Goal: Task Accomplishment & Management: Complete application form

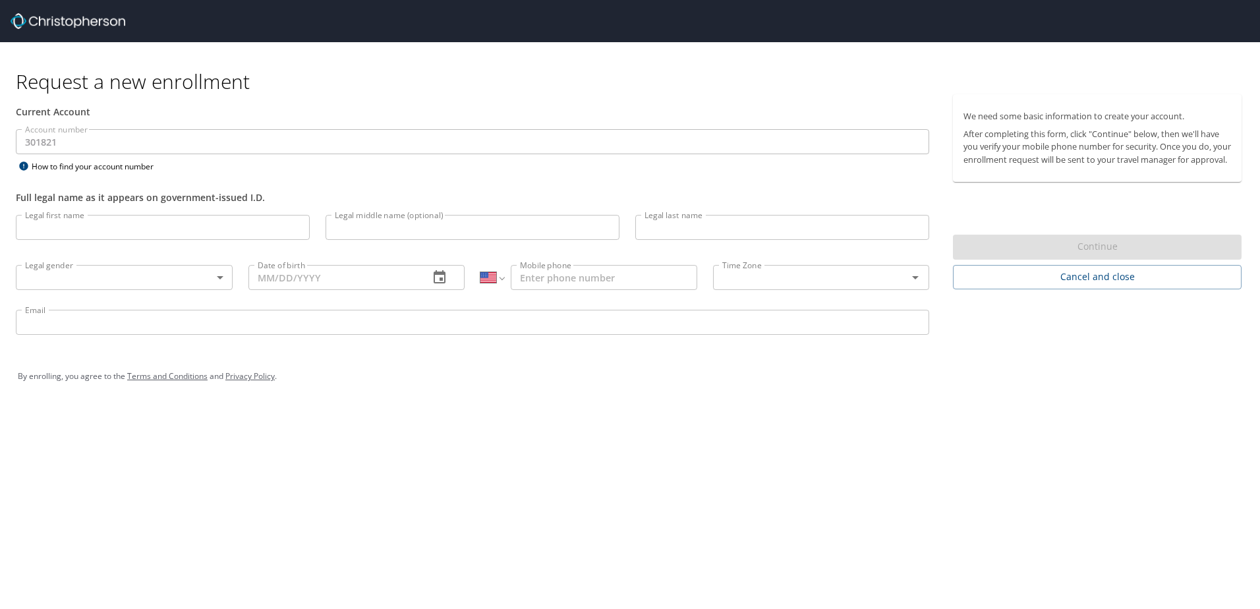
select select "US"
click at [180, 229] on input "Legal first name" at bounding box center [163, 227] width 294 height 25
type input "[PERSON_NAME]"
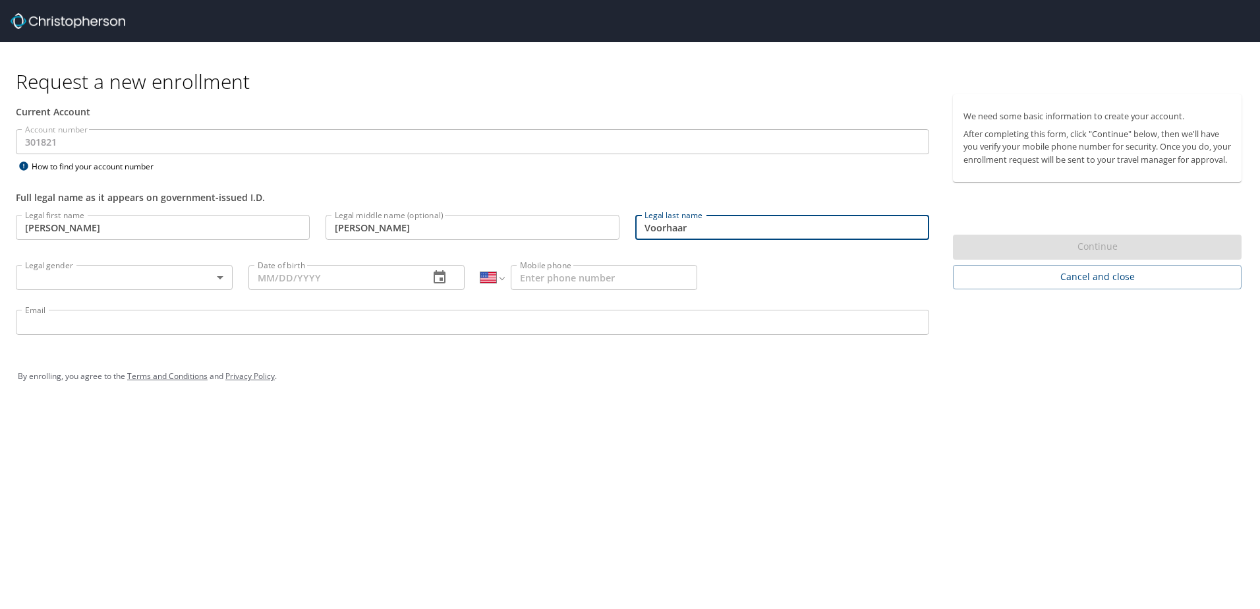
type input "Voorhaar"
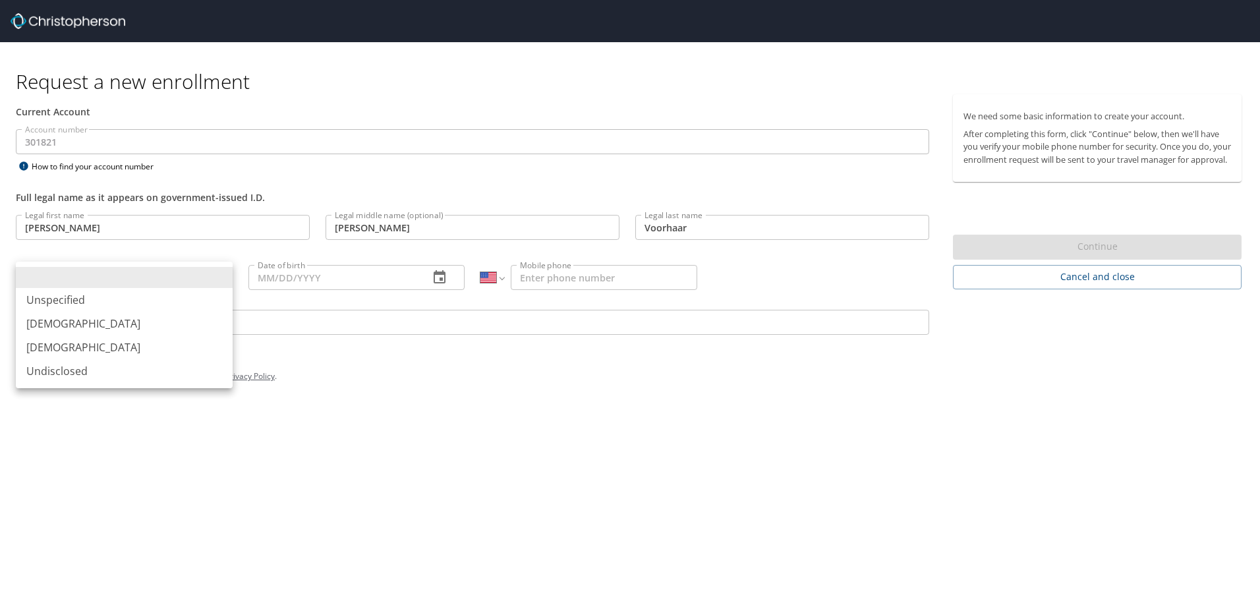
click at [225, 277] on body "Request a new enrollment Current Account Account number 301821 Account number H…" at bounding box center [630, 304] width 1260 height 609
click at [61, 326] on li "[DEMOGRAPHIC_DATA]" at bounding box center [124, 324] width 217 height 24
type input "[DEMOGRAPHIC_DATA]"
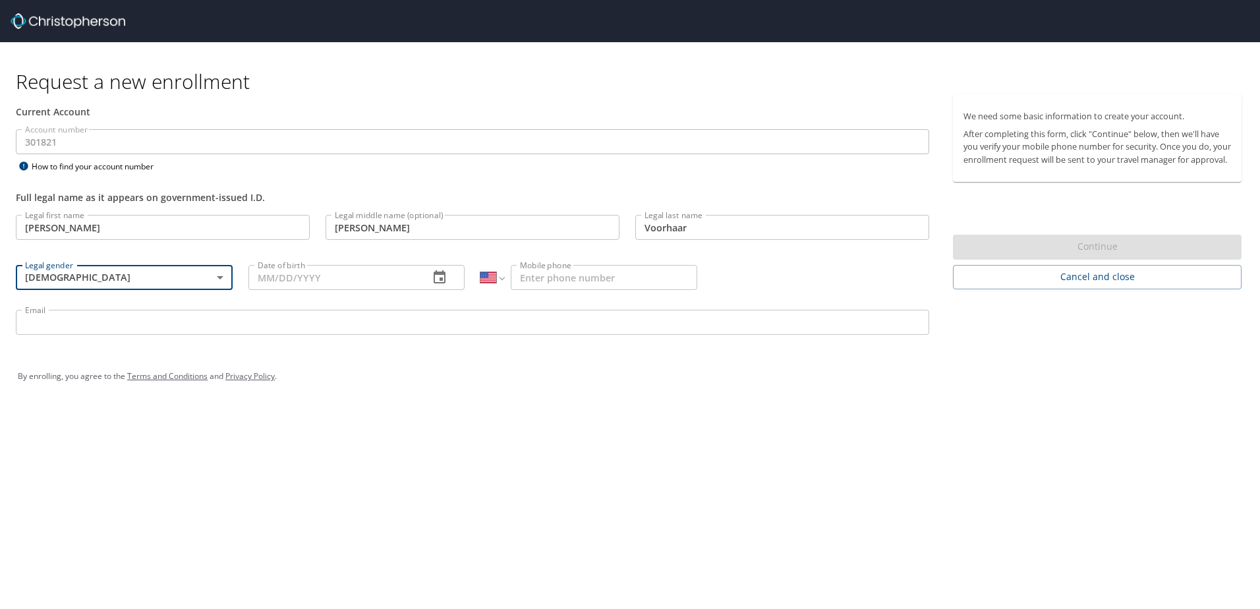
click at [326, 283] on input "Date of birth" at bounding box center [333, 277] width 171 height 25
type input "[DATE]"
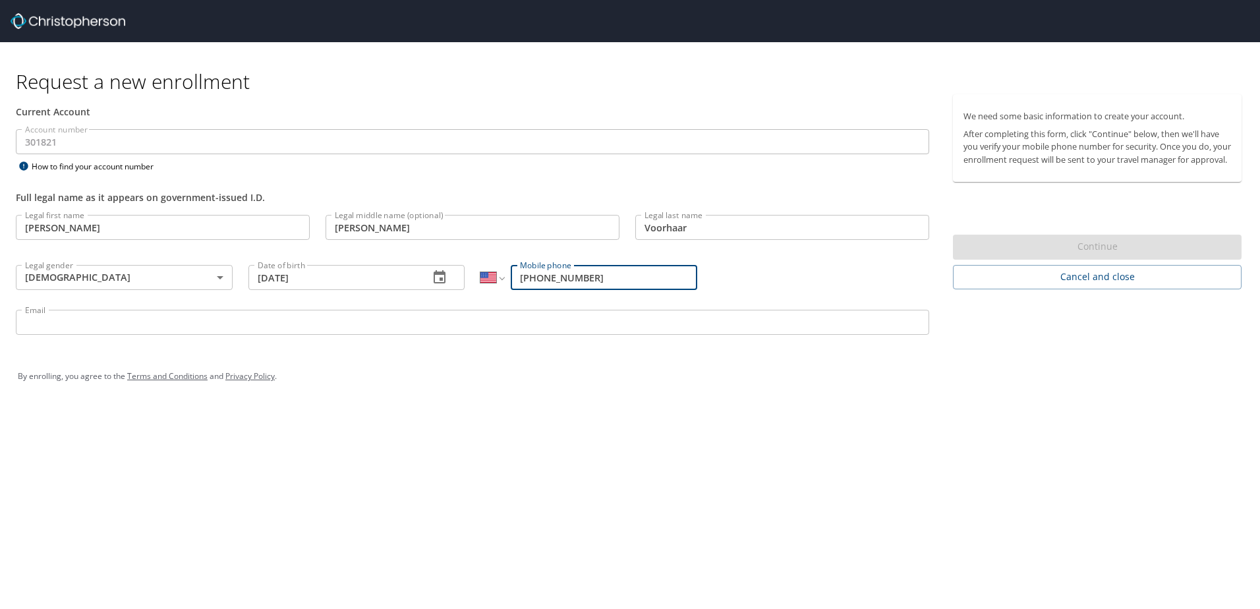
type input "[PHONE_NUMBER]"
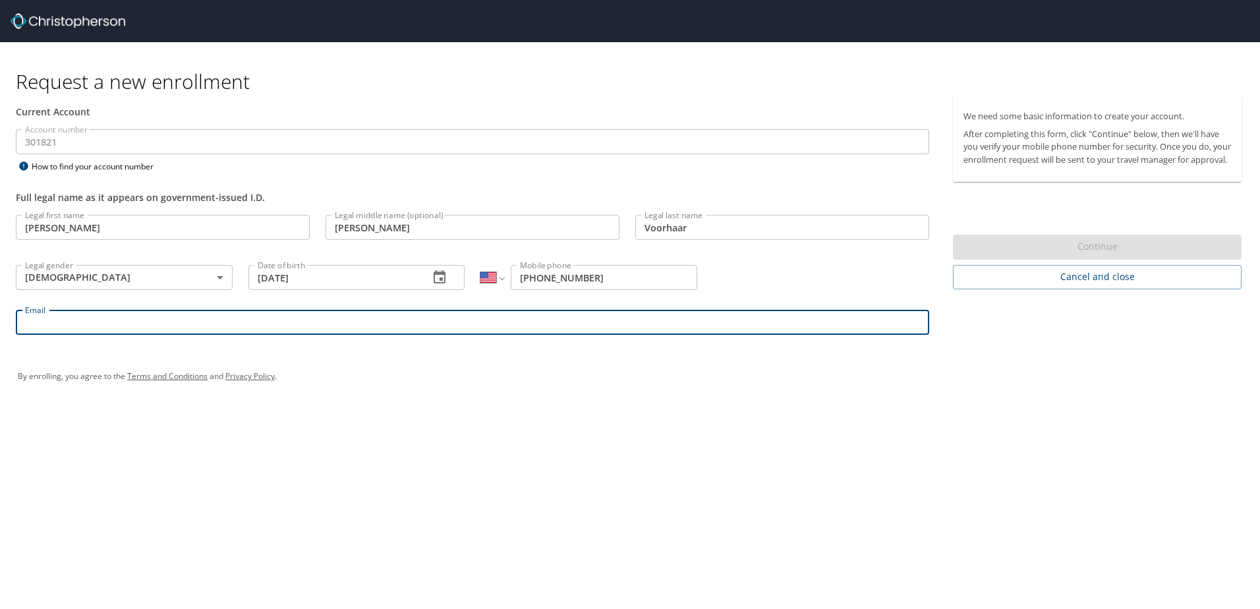
click at [202, 318] on input "Email" at bounding box center [473, 322] width 914 height 25
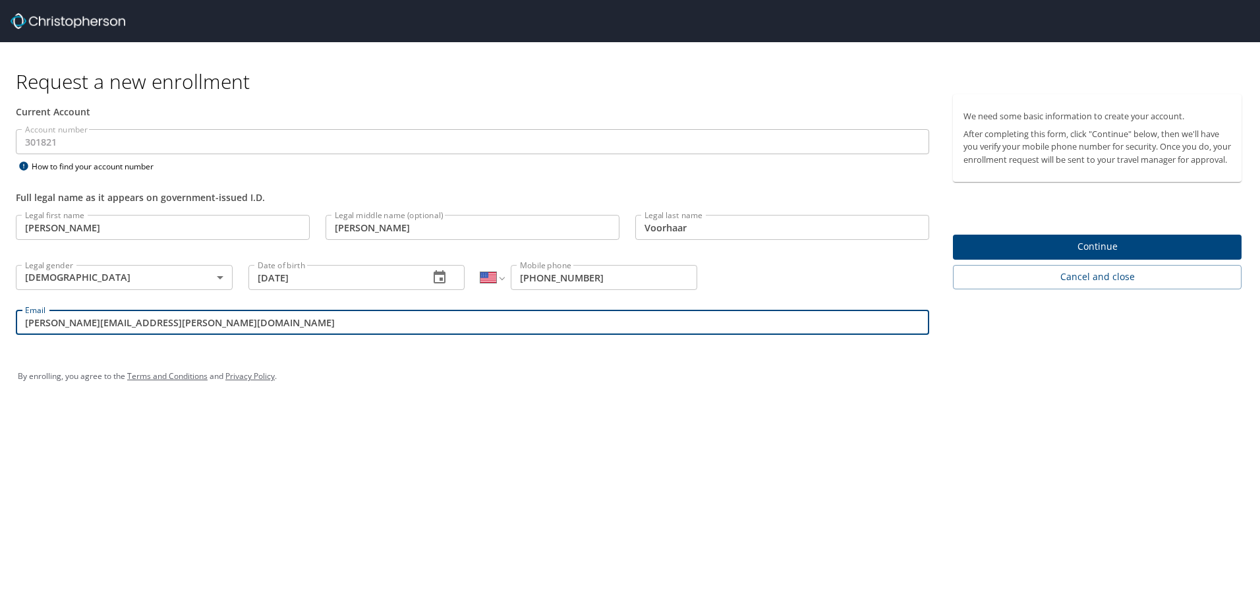
type input "[PERSON_NAME][EMAIL_ADDRESS][PERSON_NAME][DOMAIN_NAME]"
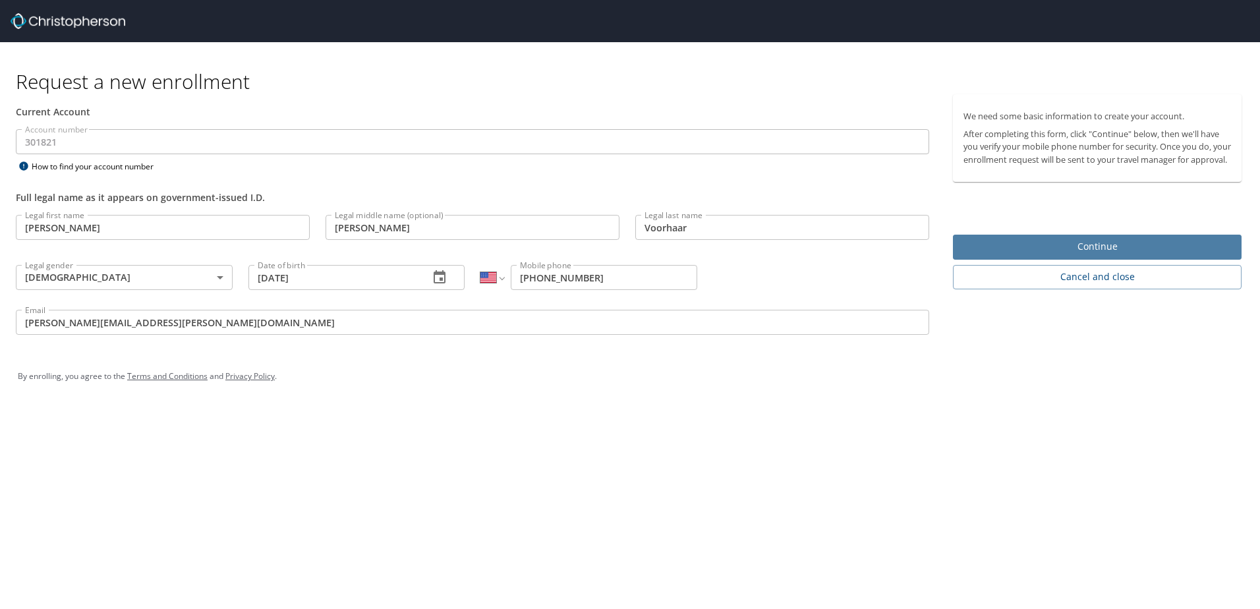
click at [1059, 255] on span "Continue" at bounding box center [1098, 247] width 268 height 16
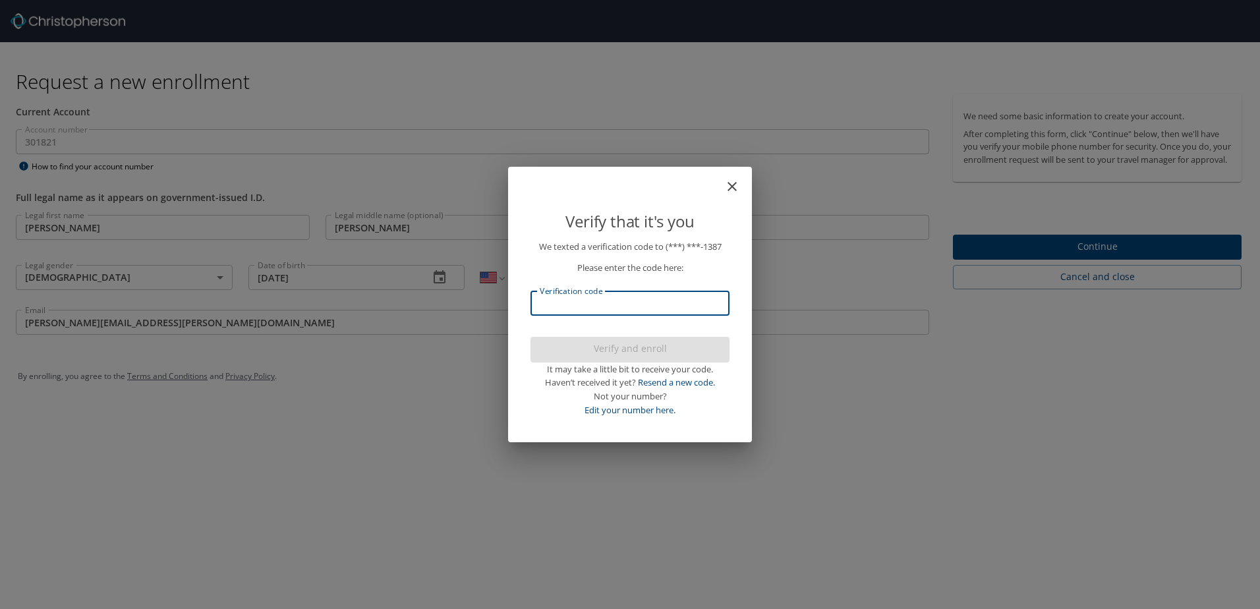
click at [694, 308] on input "Verification code" at bounding box center [630, 303] width 199 height 25
type input "041991"
click at [646, 348] on span "Verify and enroll" at bounding box center [630, 349] width 178 height 16
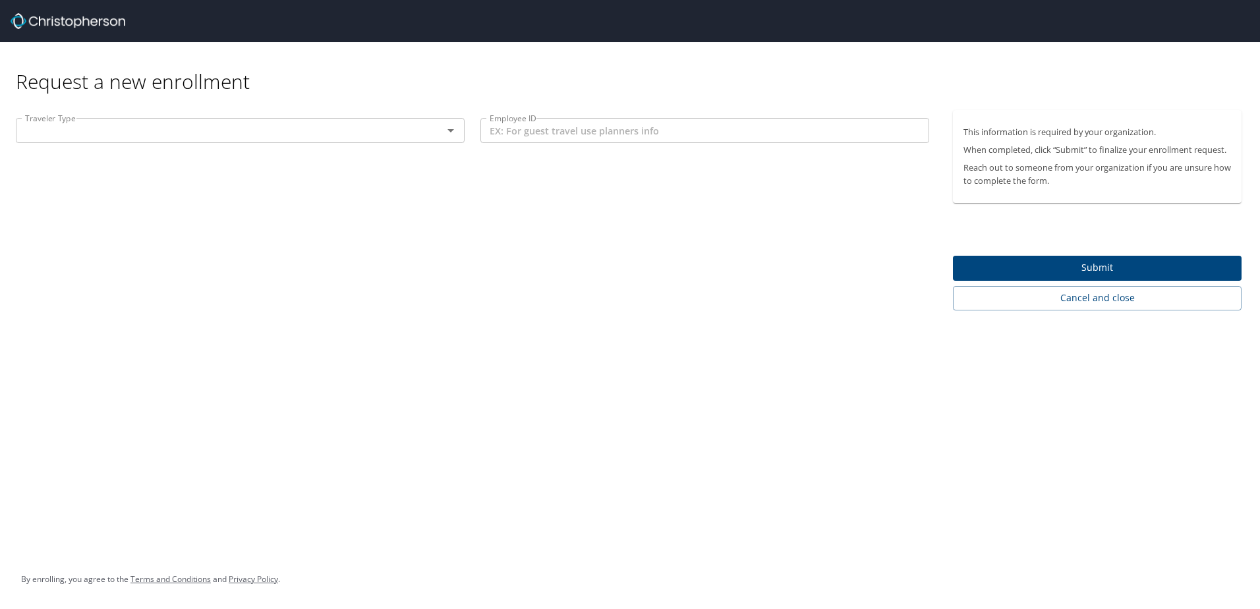
click at [452, 134] on icon "Open" at bounding box center [451, 131] width 16 height 16
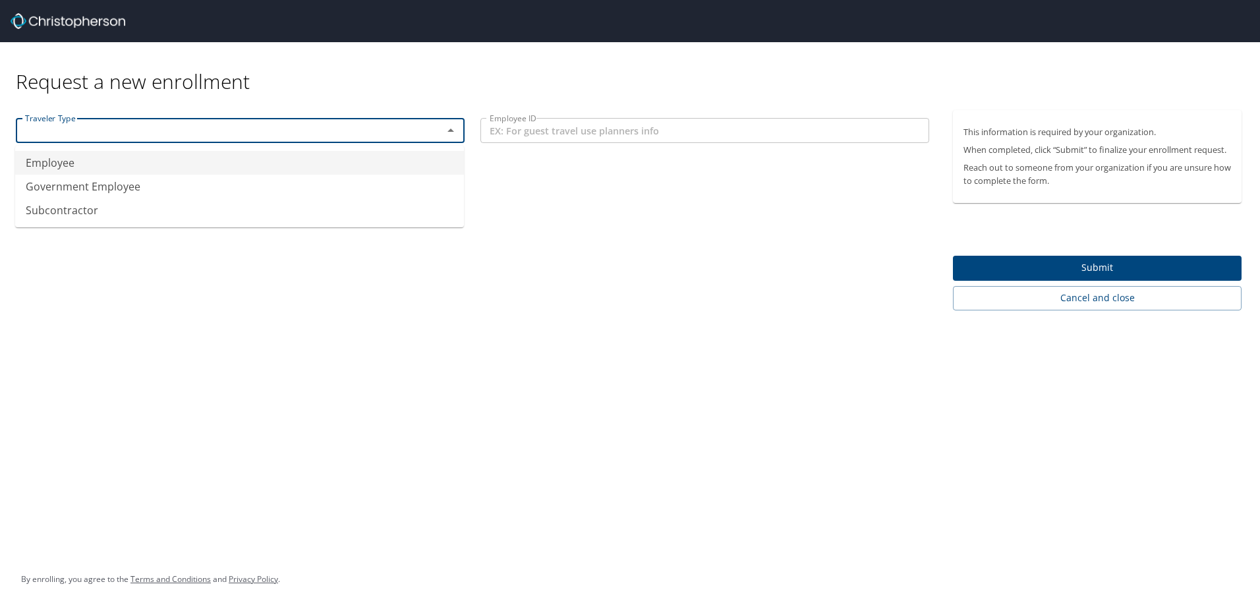
click at [260, 165] on li "Employee" at bounding box center [239, 163] width 449 height 24
type input "Employee"
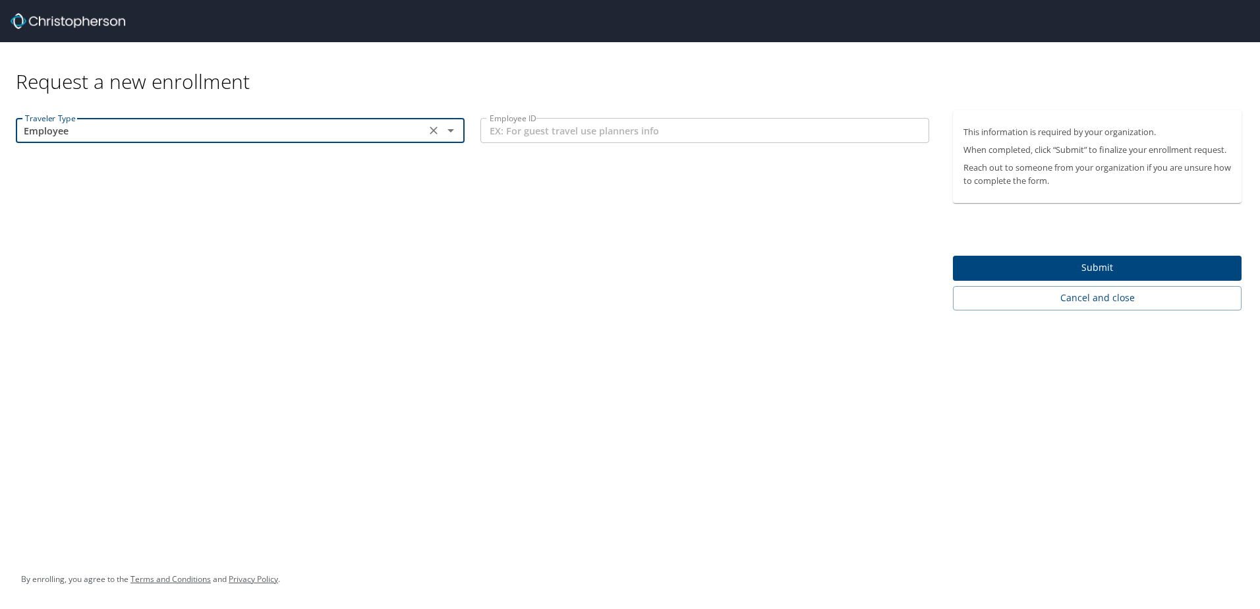
click at [687, 133] on input "Employee ID" at bounding box center [705, 130] width 449 height 25
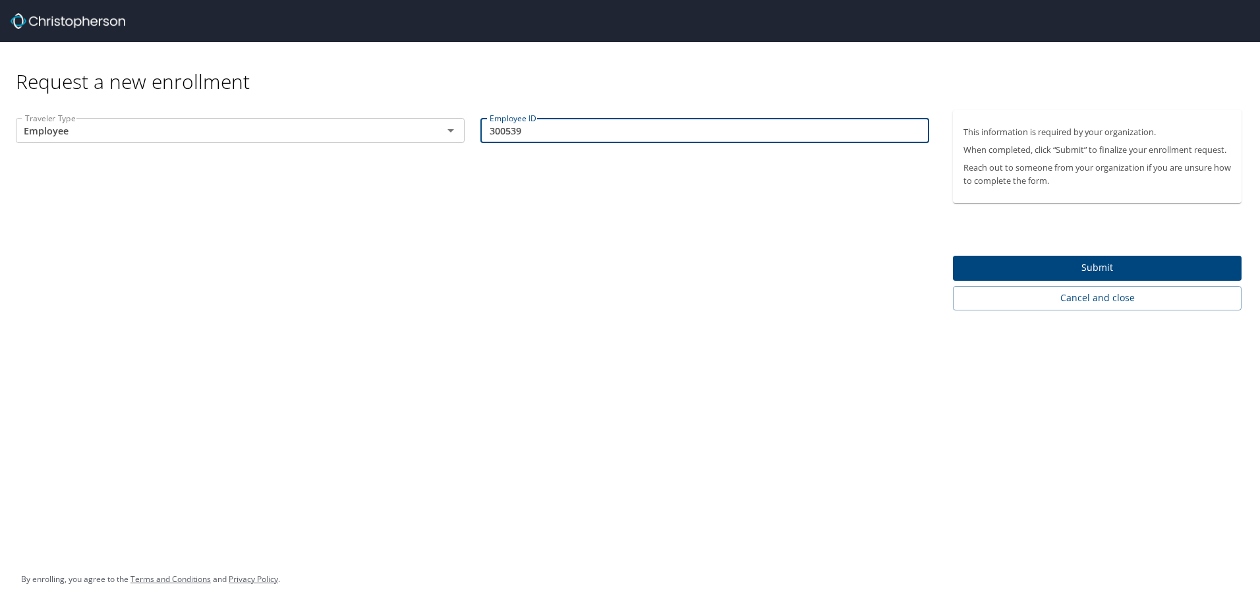
type input "300539"
click at [1039, 264] on span "Submit" at bounding box center [1098, 268] width 268 height 16
